Goal: Use online tool/utility: Utilize a website feature to perform a specific function

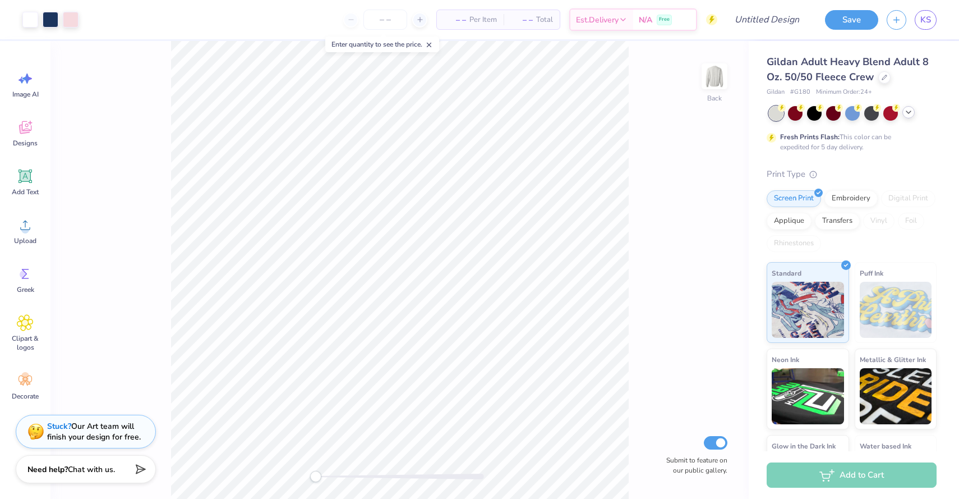
click at [910, 113] on icon at bounding box center [908, 112] width 9 height 9
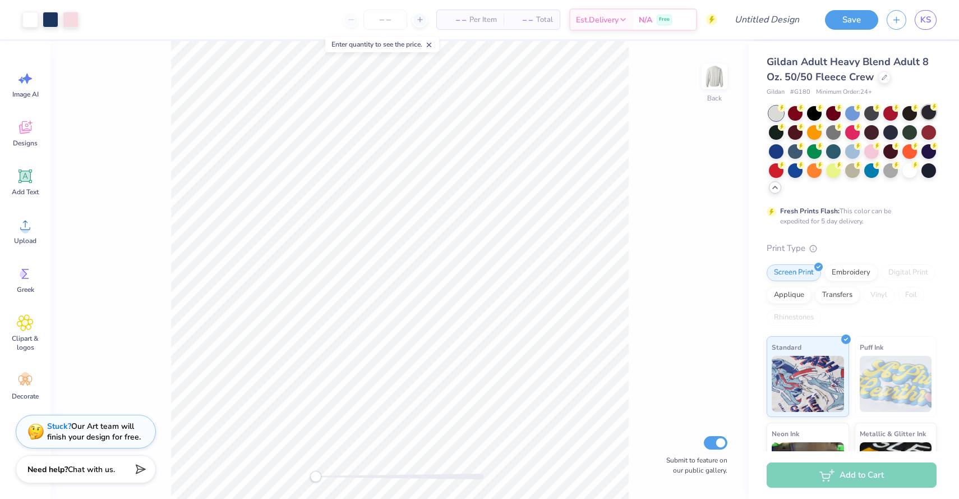
click at [927, 113] on div at bounding box center [928, 112] width 15 height 15
click at [776, 132] on div at bounding box center [776, 131] width 15 height 15
click at [884, 111] on div at bounding box center [890, 112] width 15 height 15
click at [827, 109] on div at bounding box center [833, 112] width 15 height 15
click at [827, 129] on div at bounding box center [833, 131] width 15 height 15
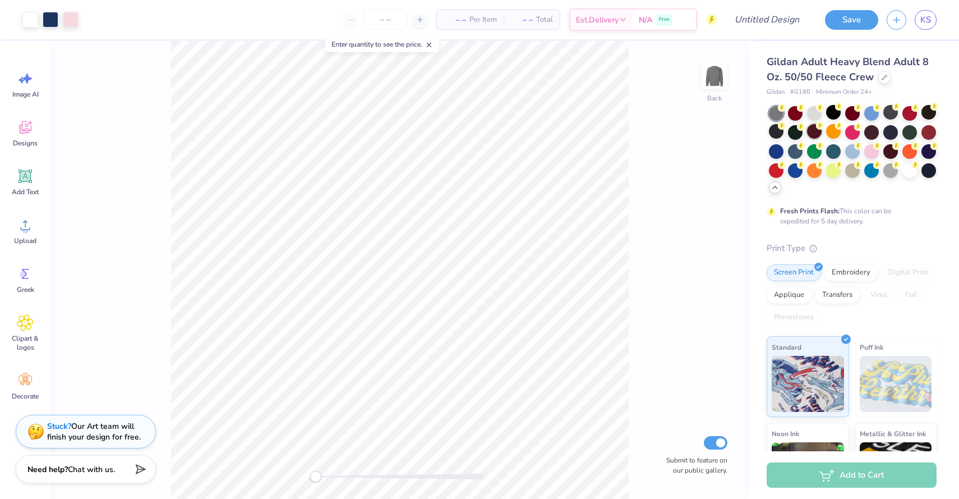
click at [815, 130] on div at bounding box center [814, 131] width 15 height 15
click at [926, 154] on div at bounding box center [928, 150] width 15 height 15
click at [929, 168] on div at bounding box center [928, 169] width 15 height 15
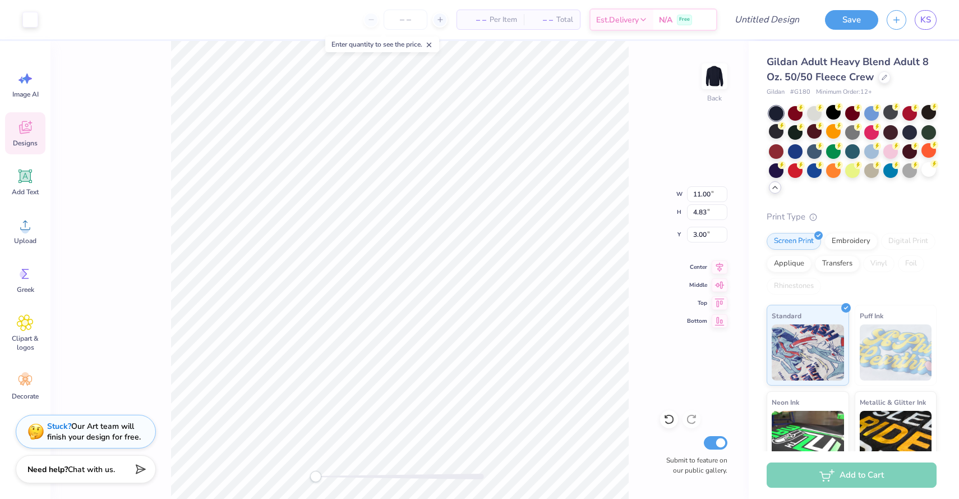
click at [42, 134] on div "Designs" at bounding box center [25, 133] width 40 height 42
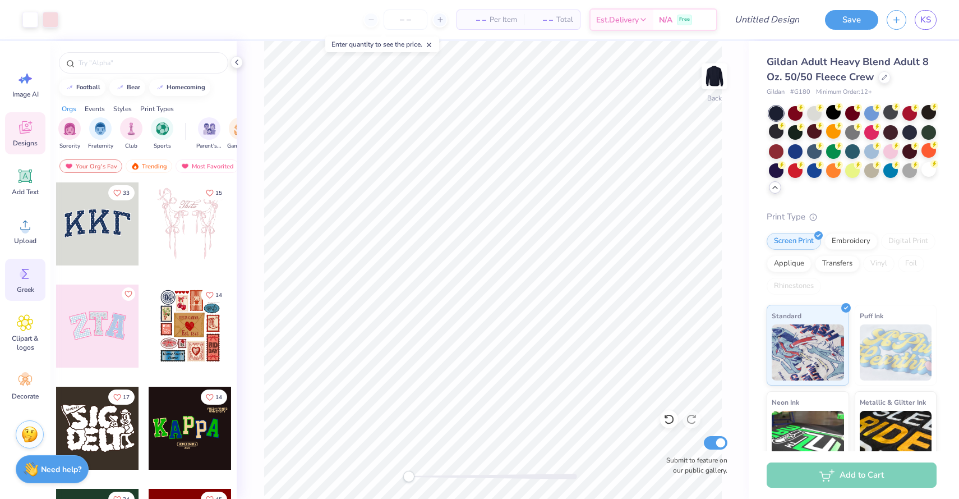
click at [25, 293] on span "Greek" at bounding box center [25, 289] width 17 height 9
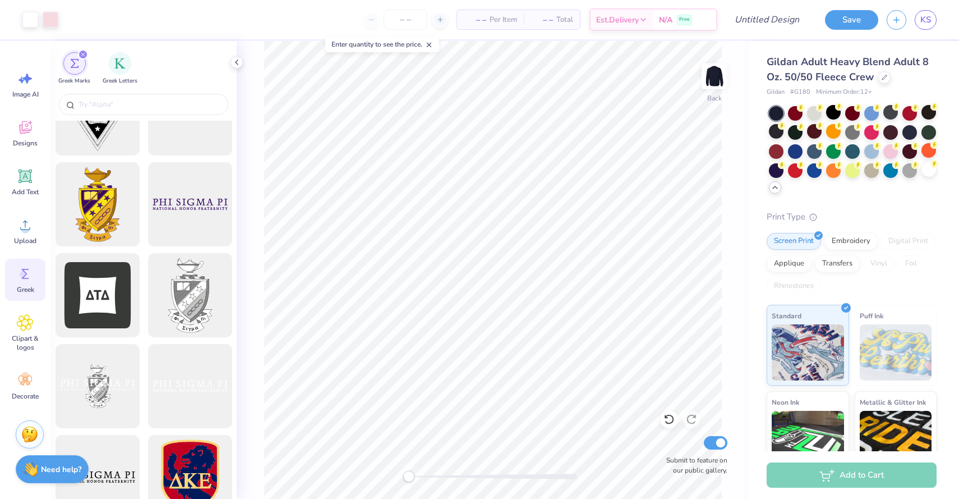
scroll to position [388, 0]
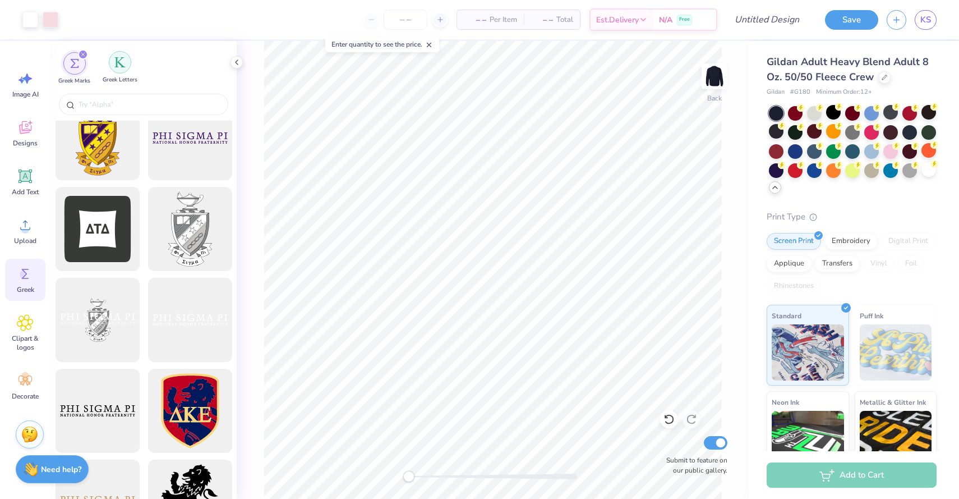
click at [119, 63] on img "filter for Greek Letters" at bounding box center [119, 62] width 11 height 11
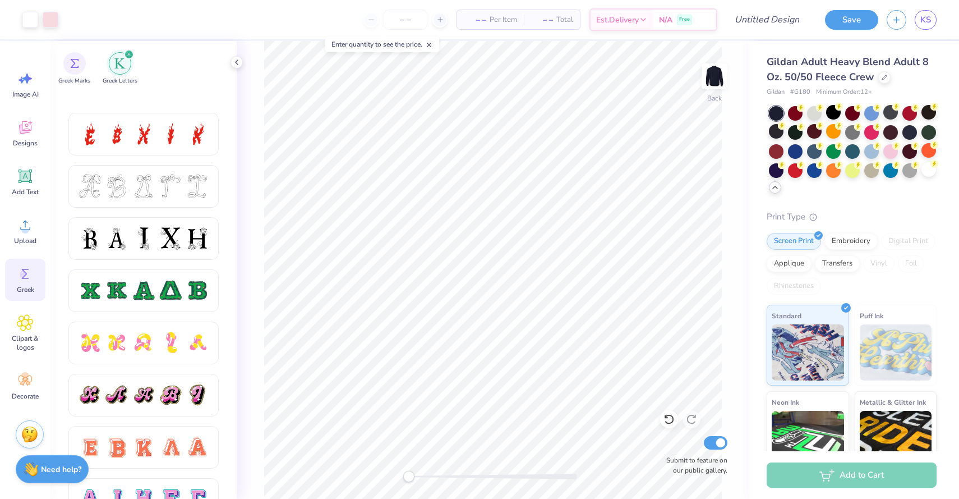
scroll to position [571, 0]
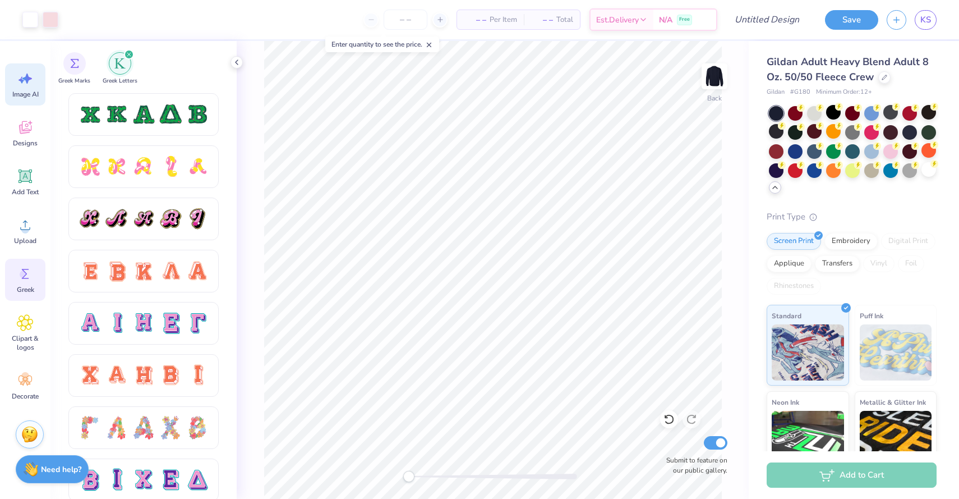
click at [26, 88] on div "Image AI" at bounding box center [25, 84] width 40 height 42
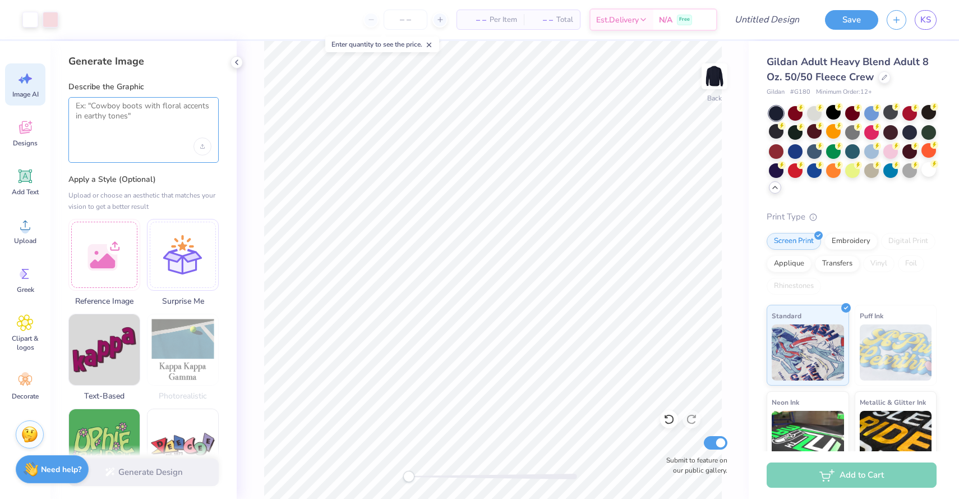
click at [160, 116] on textarea at bounding box center [144, 115] width 136 height 28
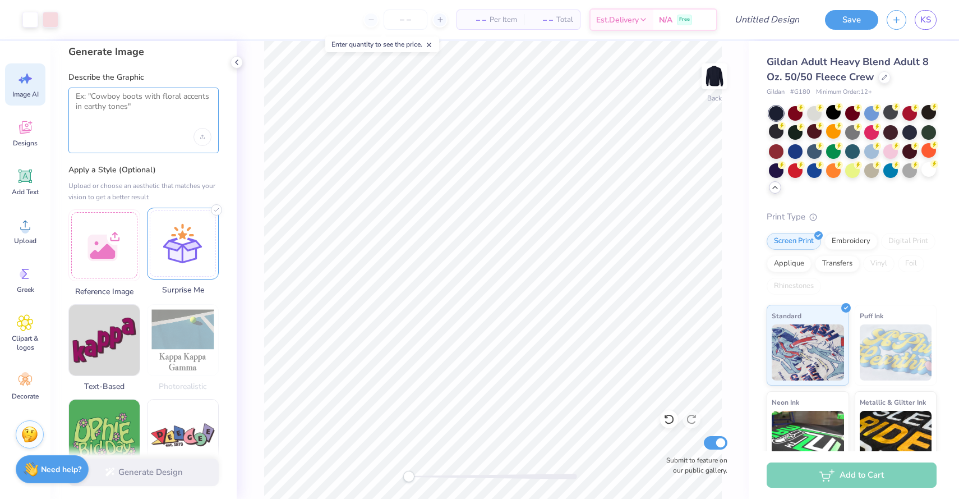
scroll to position [11, 0]
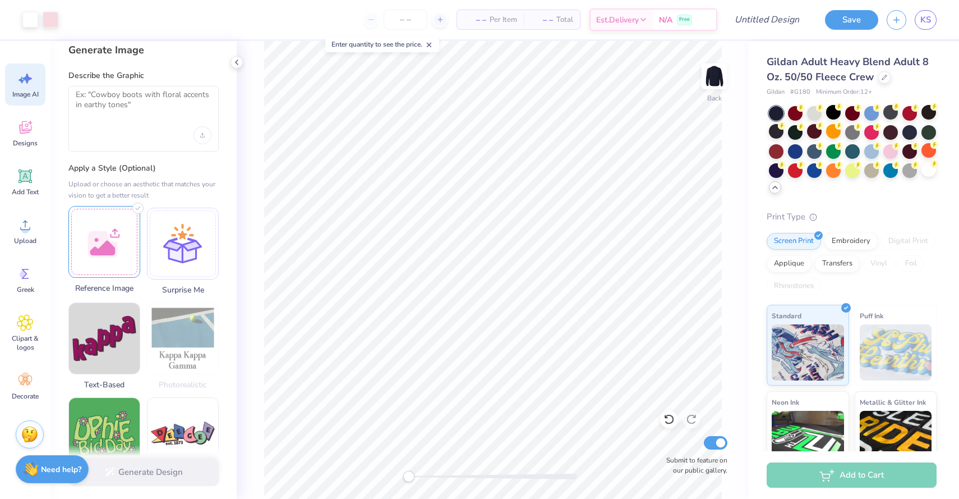
click at [112, 247] on div at bounding box center [104, 242] width 72 height 72
click at [136, 133] on div at bounding box center [144, 135] width 136 height 18
click at [120, 107] on textarea at bounding box center [144, 104] width 136 height 28
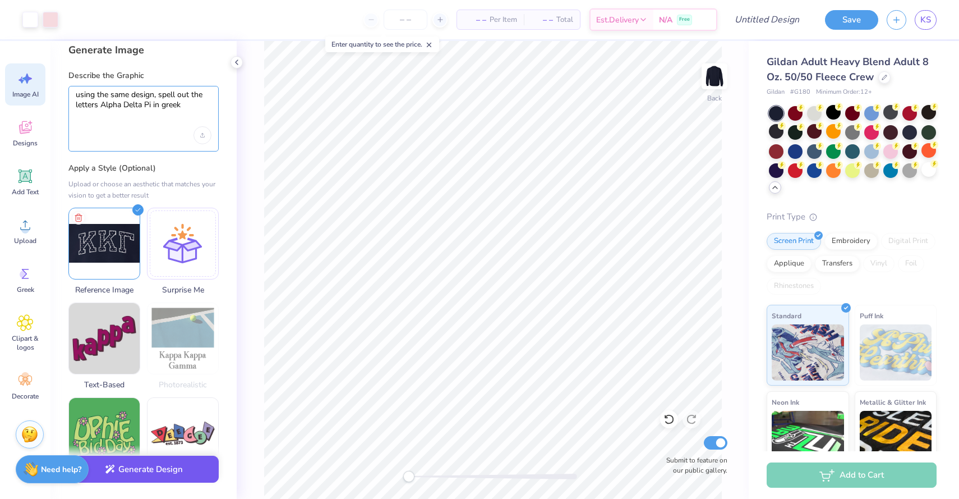
type textarea "using the same design, spell out the letters Alpha Delta Pi in greek"
click at [172, 478] on button "Generate Design" at bounding box center [143, 468] width 150 height 27
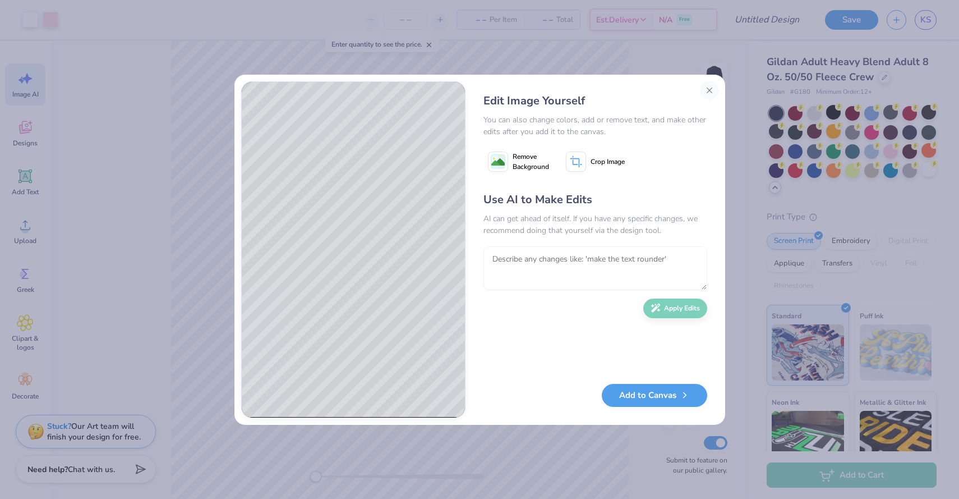
click at [540, 269] on textarea at bounding box center [595, 268] width 224 height 44
type textarea "make the dots whiter and the background navt"
click at [664, 310] on button "Apply Edits" at bounding box center [675, 306] width 64 height 20
